Goal: Navigation & Orientation: Understand site structure

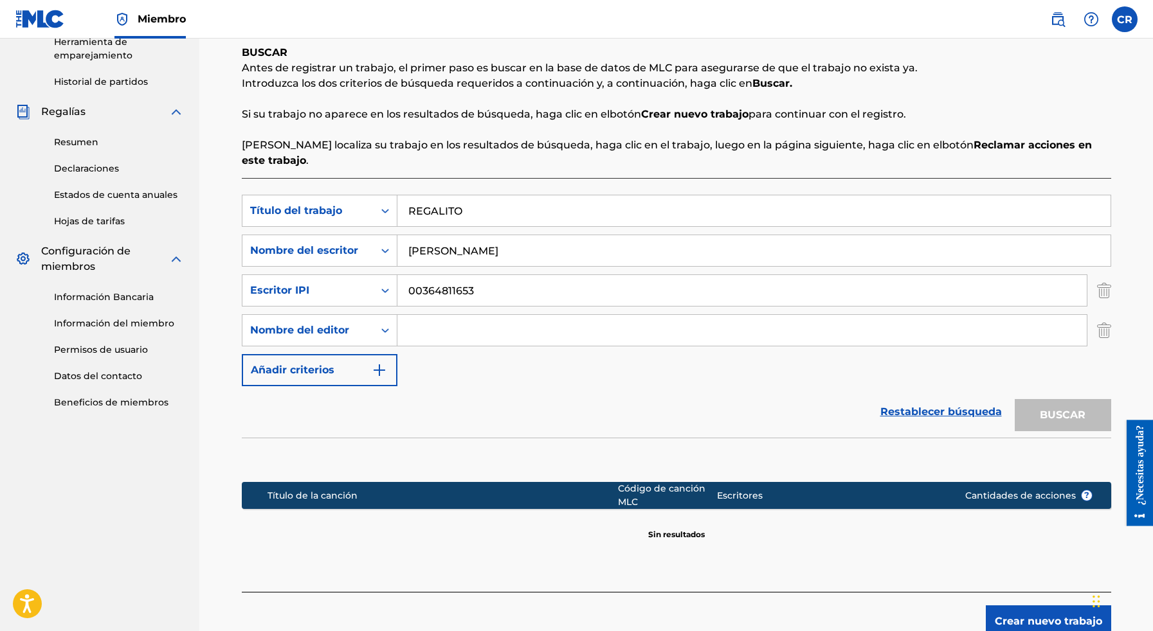
click at [65, 107] on span "Regalías" at bounding box center [63, 111] width 44 height 15
click at [64, 134] on div "Resumen Declaraciones Estados de cuenta anuales Hojas de tarifas" at bounding box center [99, 174] width 168 height 109
click at [64, 138] on link "Resumen" at bounding box center [119, 143] width 130 height 14
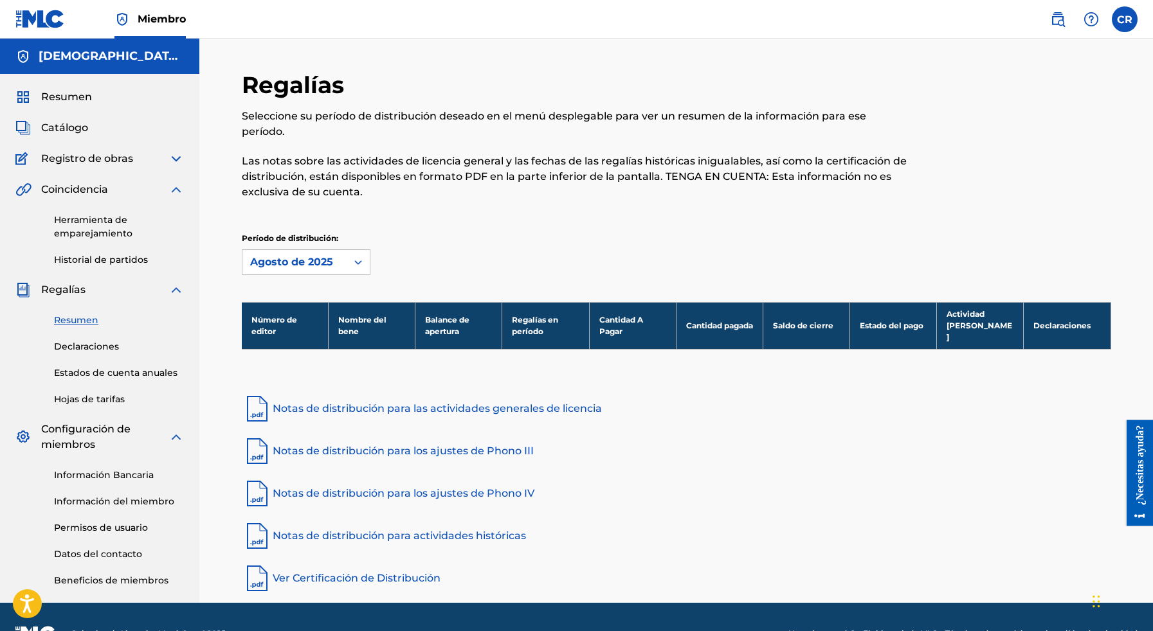
click at [89, 159] on span "Registro de obras" at bounding box center [87, 158] width 92 height 15
click at [167, 155] on div "Registro de obras" at bounding box center [99, 158] width 168 height 15
click at [172, 158] on img at bounding box center [175, 158] width 15 height 15
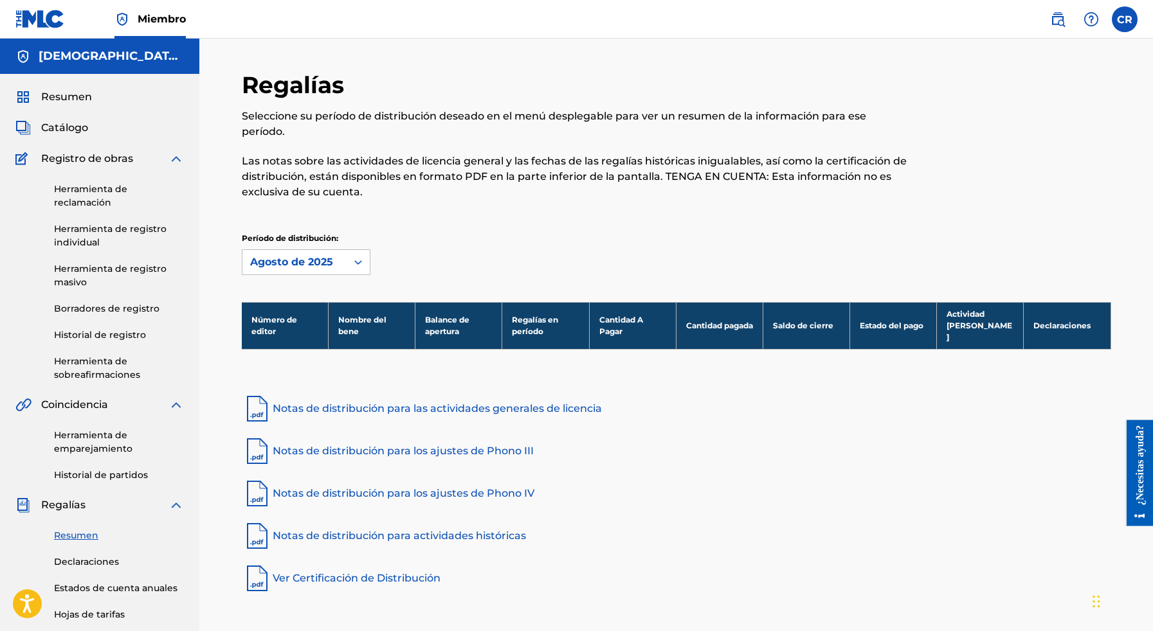
click at [100, 194] on link "Herramienta de reclamación" at bounding box center [119, 196] width 130 height 27
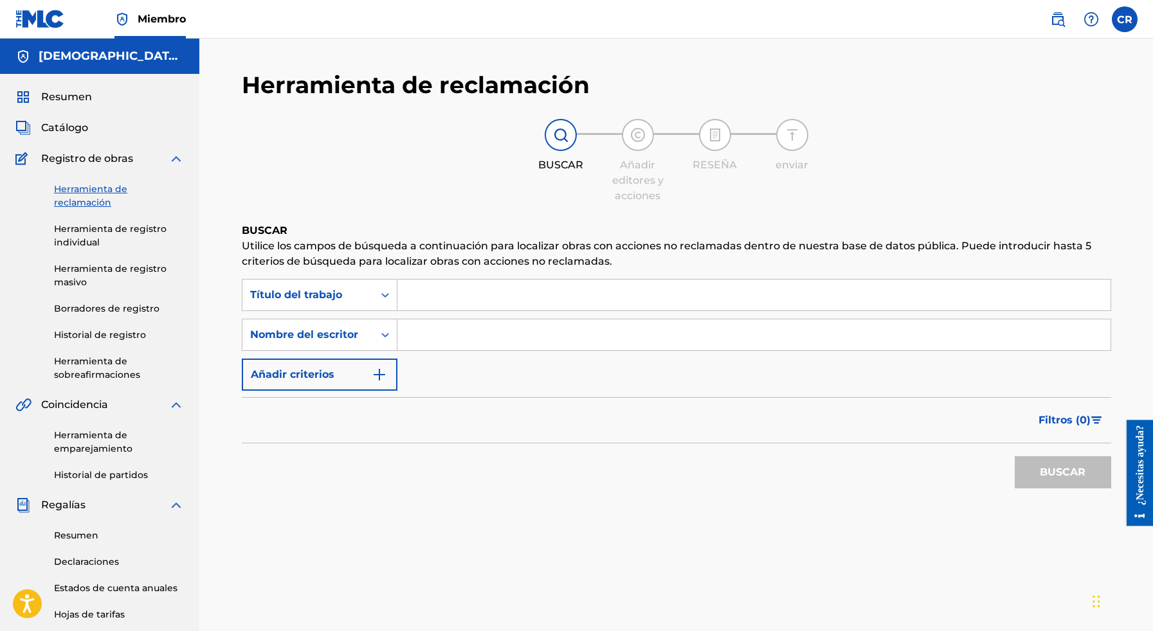
click at [98, 237] on link "Herramienta de registro individual" at bounding box center [119, 235] width 130 height 27
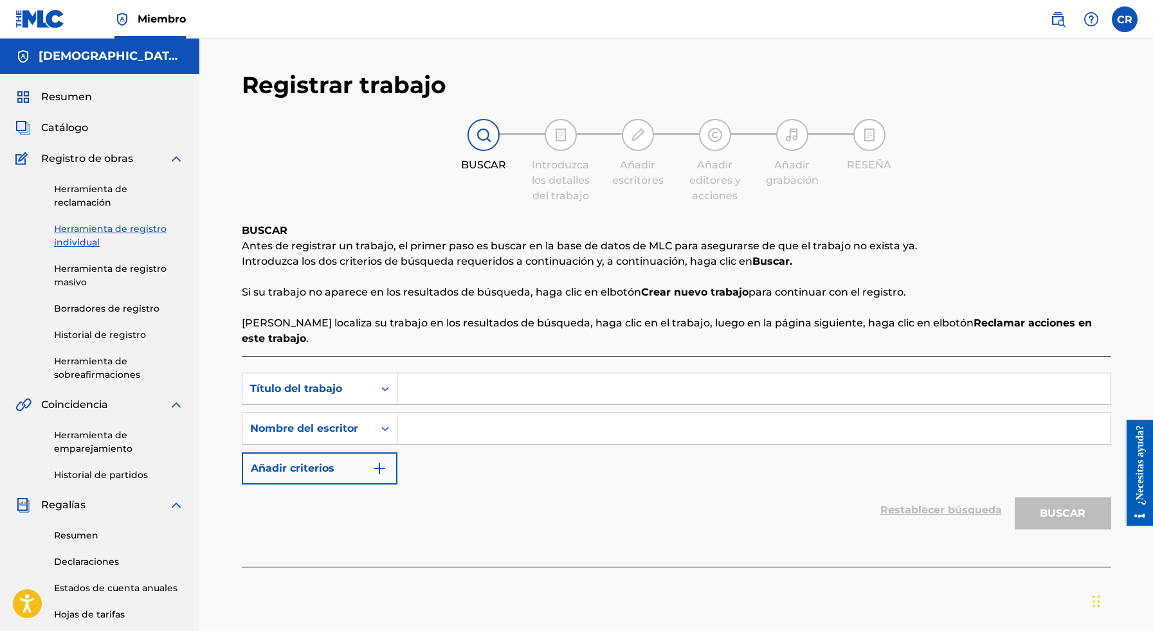
click at [95, 275] on link "Herramienta de registro masivo" at bounding box center [119, 275] width 130 height 27
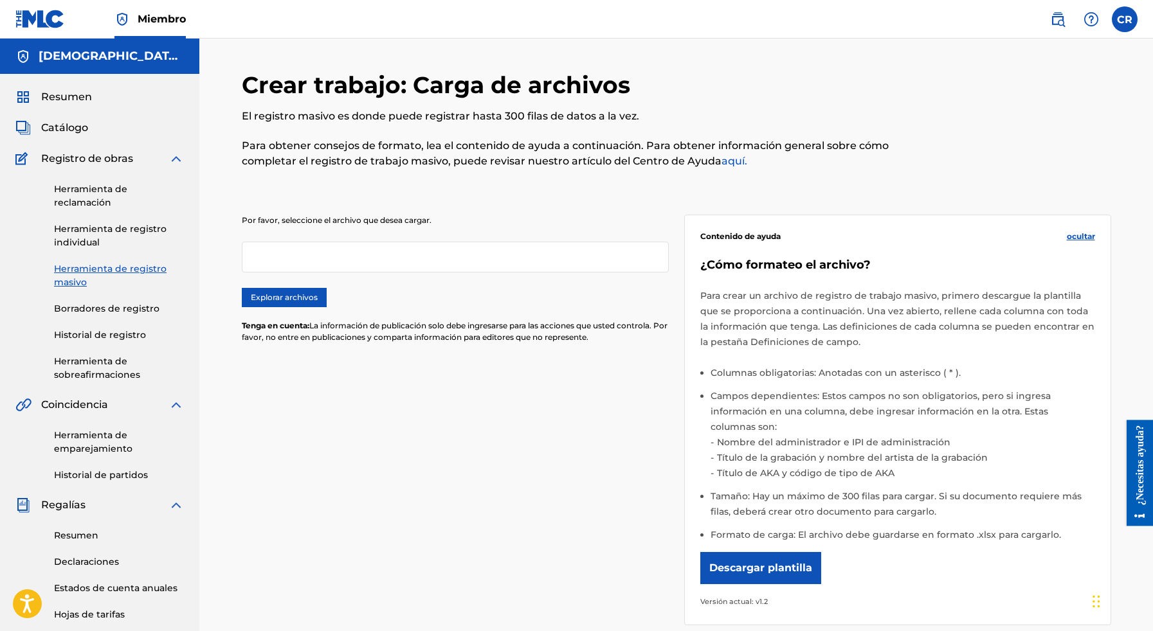
click at [74, 311] on link "Borradores de registro" at bounding box center [119, 309] width 130 height 14
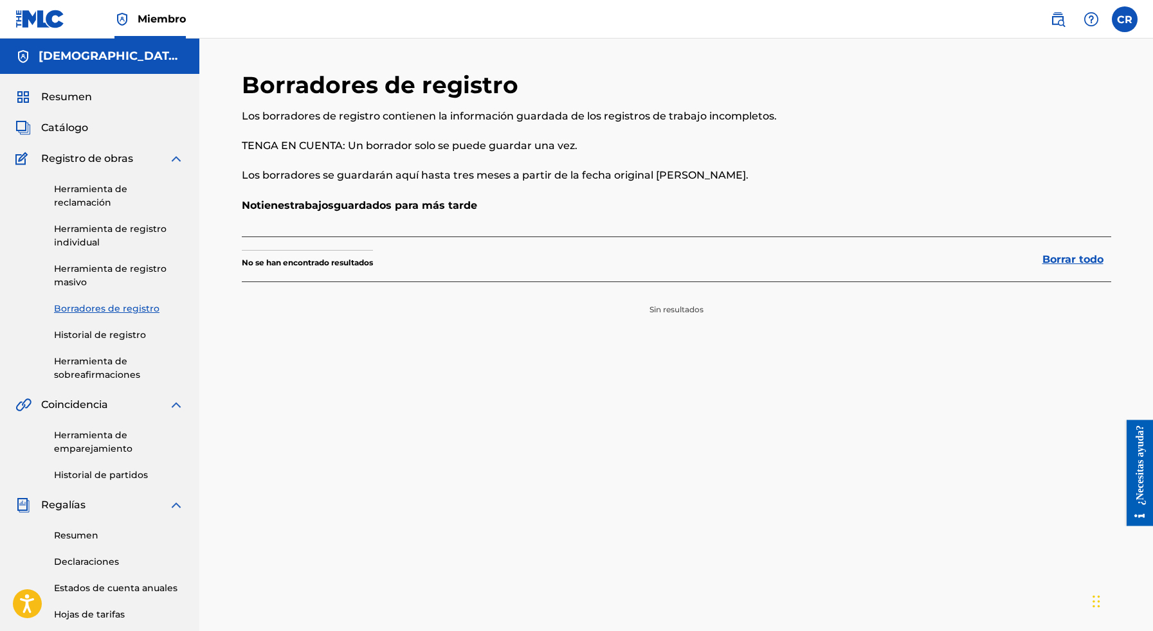
click at [69, 332] on link "Historial de registro" at bounding box center [119, 336] width 130 height 14
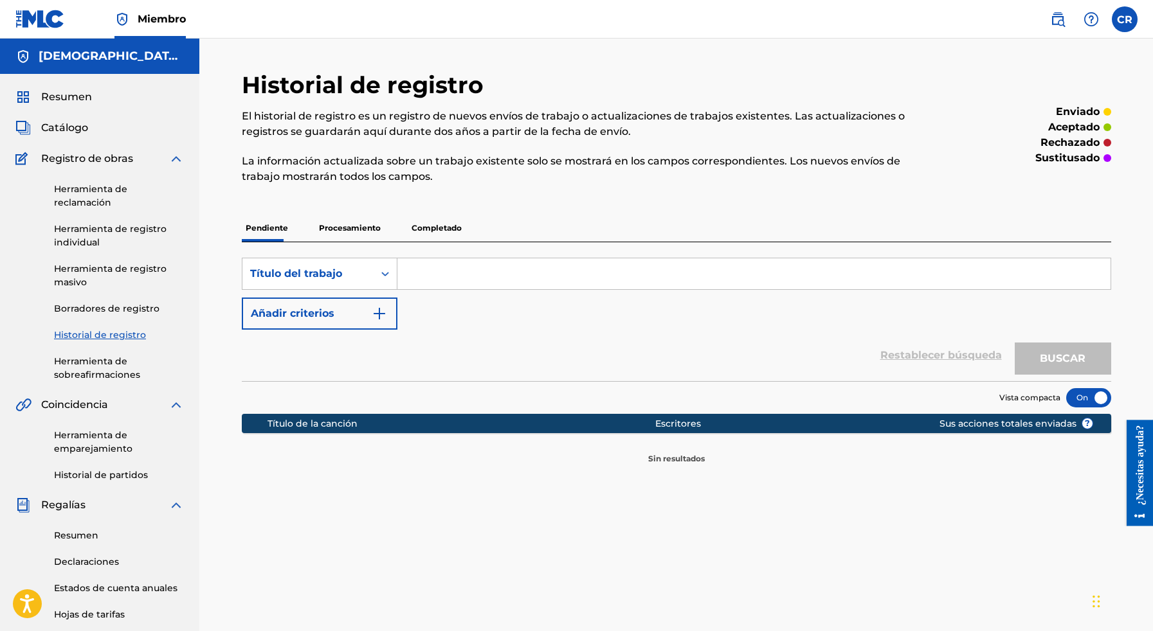
click at [82, 364] on link "Herramienta de sobreafirmaciones" at bounding box center [119, 368] width 130 height 27
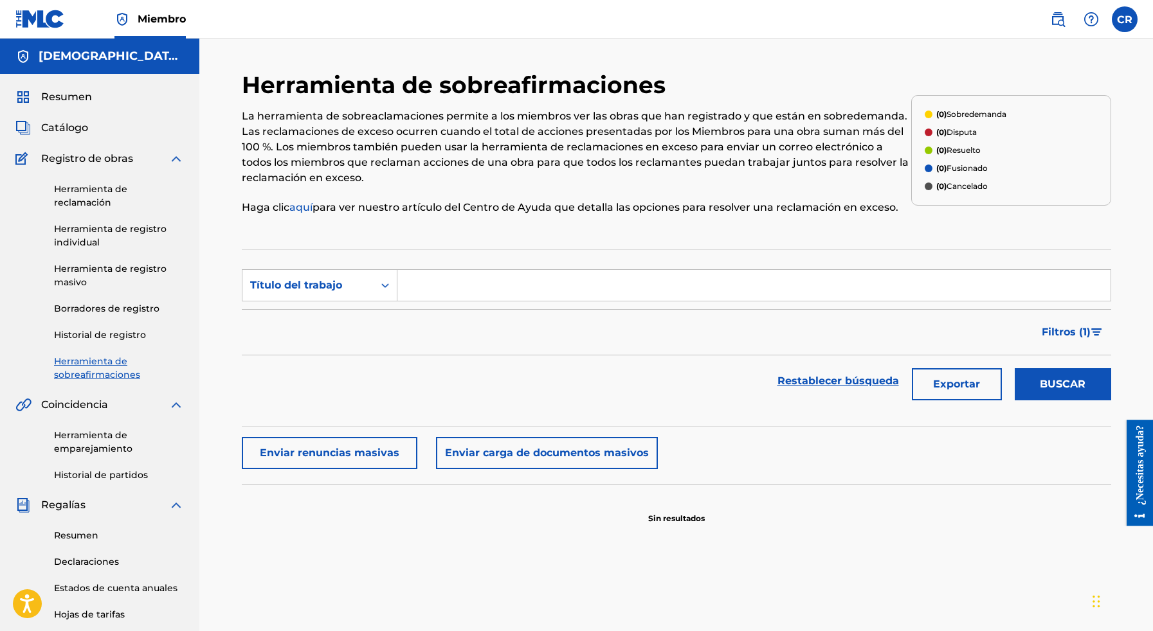
click at [84, 536] on link "Resumen" at bounding box center [119, 536] width 130 height 14
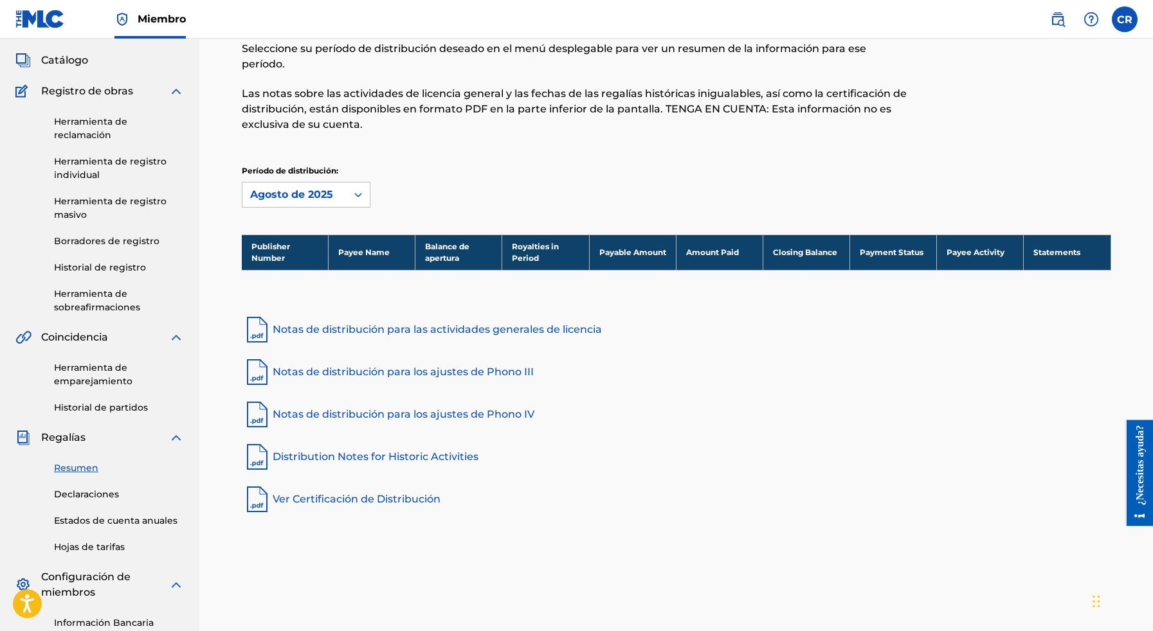
scroll to position [69, 0]
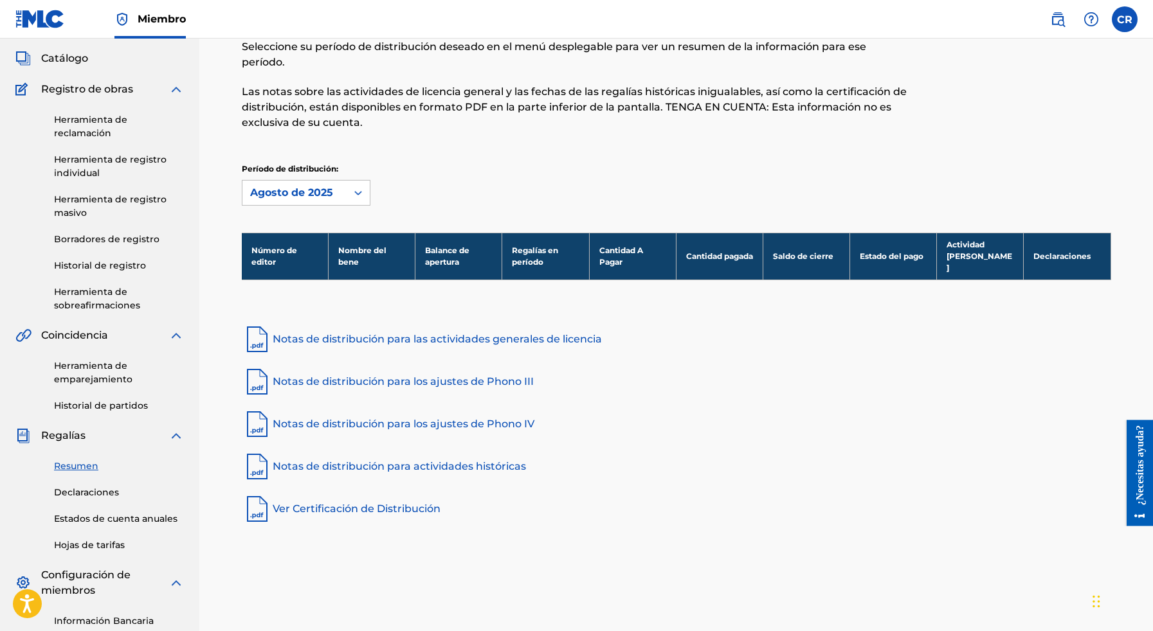
click at [78, 491] on link "Declaraciones" at bounding box center [119, 493] width 130 height 14
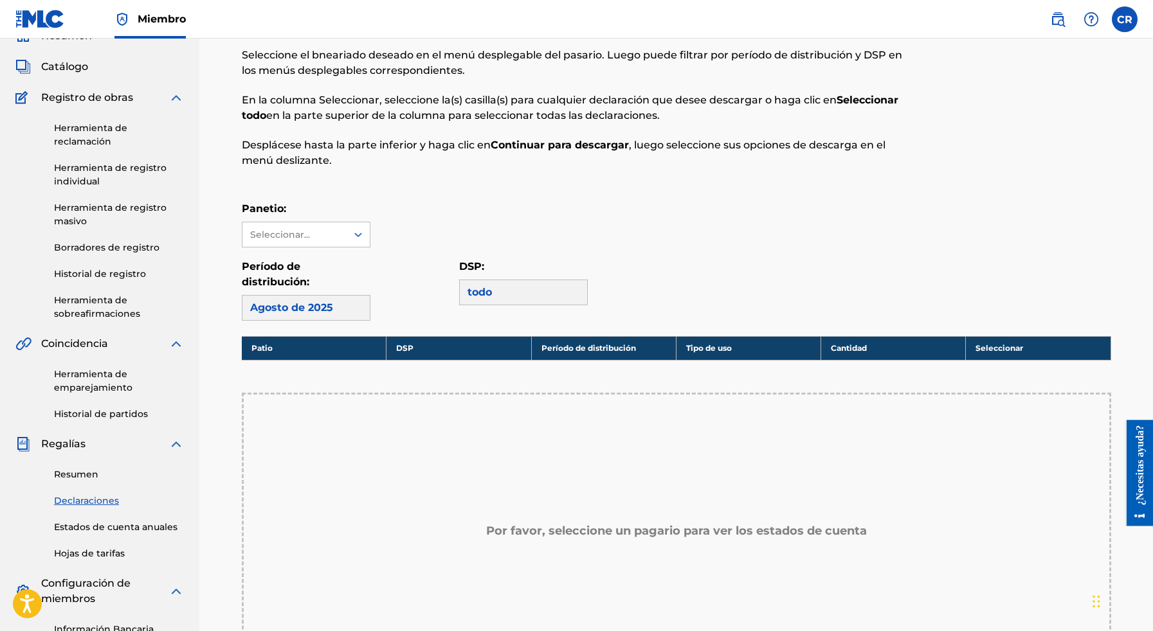
scroll to position [60, 0]
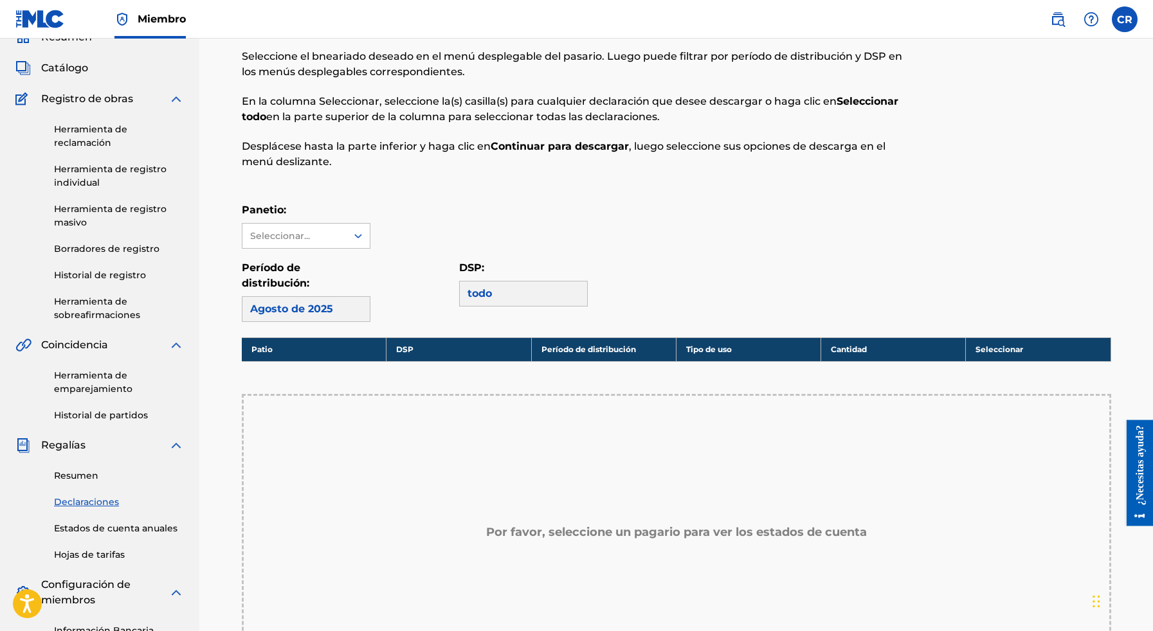
click at [69, 529] on link "Estados de cuenta anuales" at bounding box center [119, 529] width 130 height 14
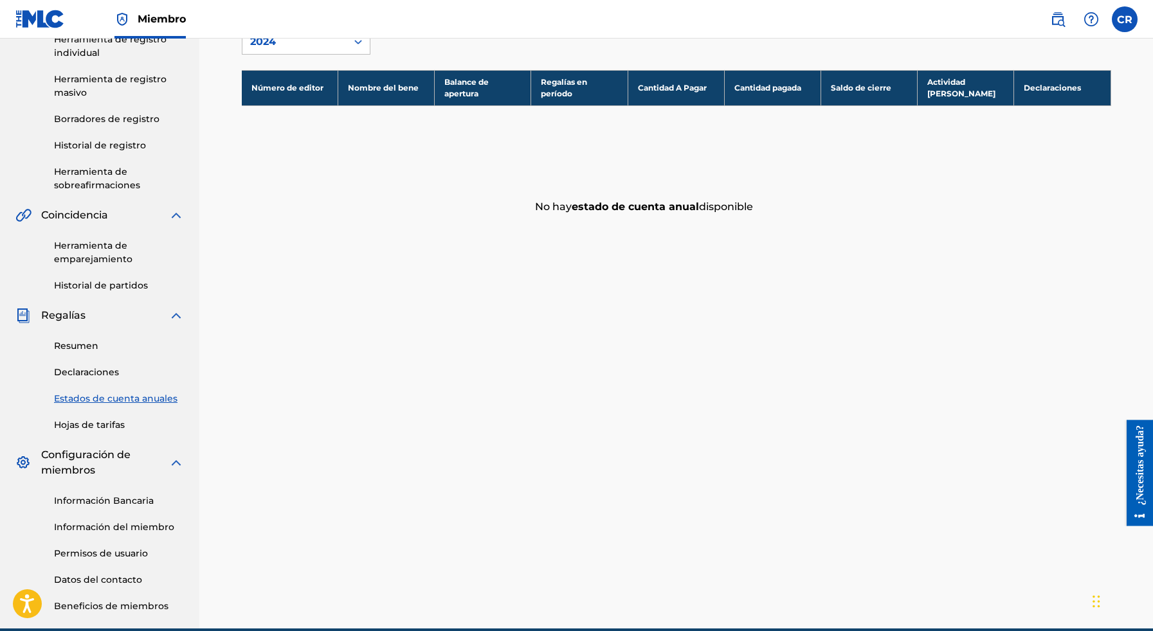
scroll to position [190, 0]
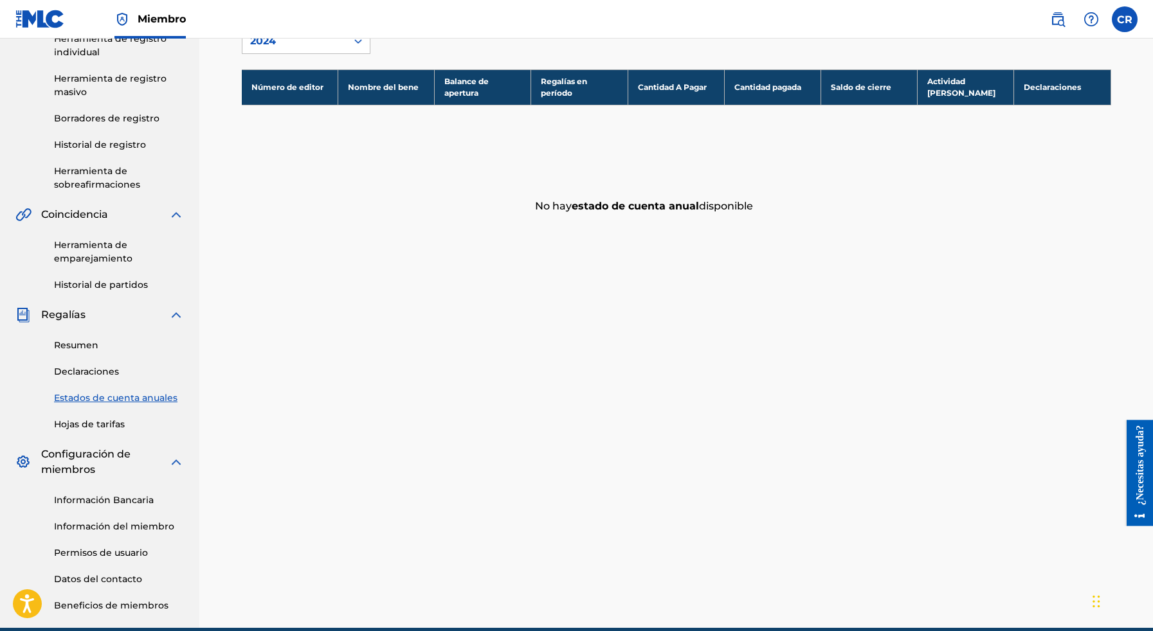
click at [64, 499] on link "Información Bancaria" at bounding box center [119, 501] width 130 height 14
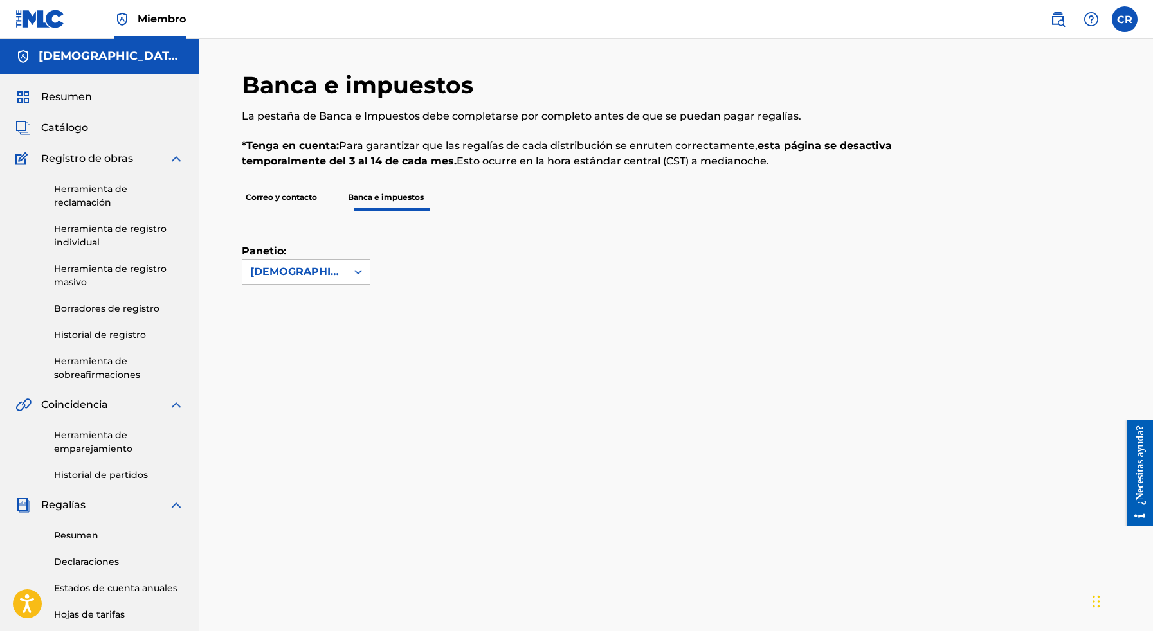
click at [66, 158] on span "Registro de obras" at bounding box center [87, 158] width 92 height 15
click at [172, 159] on img at bounding box center [175, 158] width 15 height 15
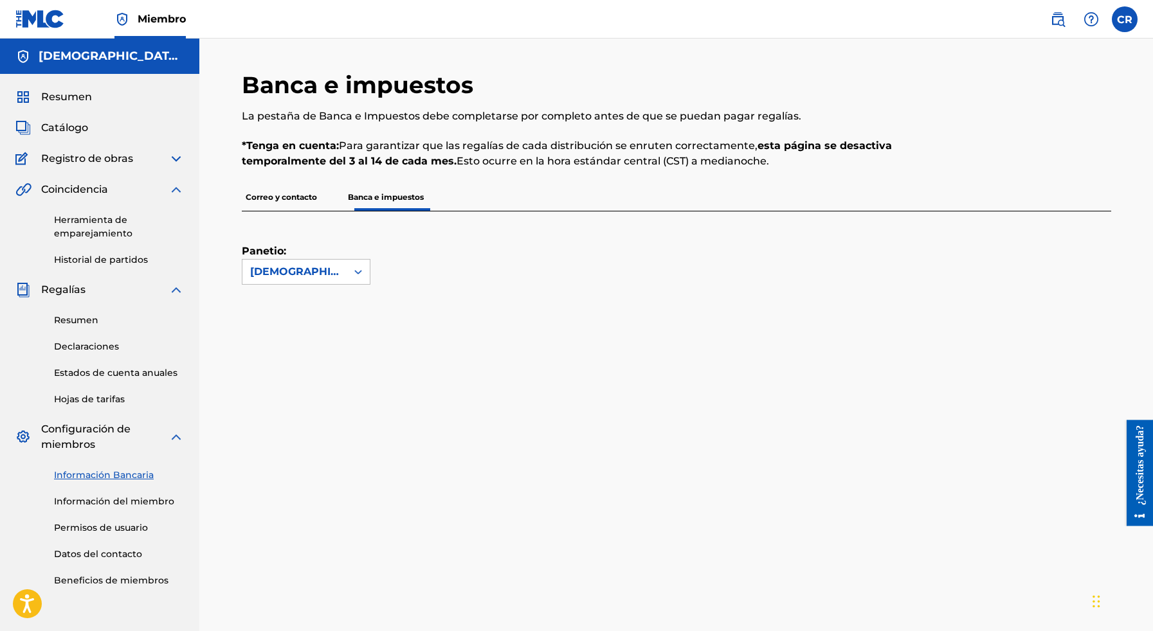
drag, startPoint x: 96, startPoint y: 93, endPoint x: 83, endPoint y: 95, distance: 13.6
click at [84, 95] on div "Resumen" at bounding box center [99, 96] width 168 height 15
click at [71, 96] on span "Resumen" at bounding box center [66, 96] width 51 height 15
